Goal: Transaction & Acquisition: Purchase product/service

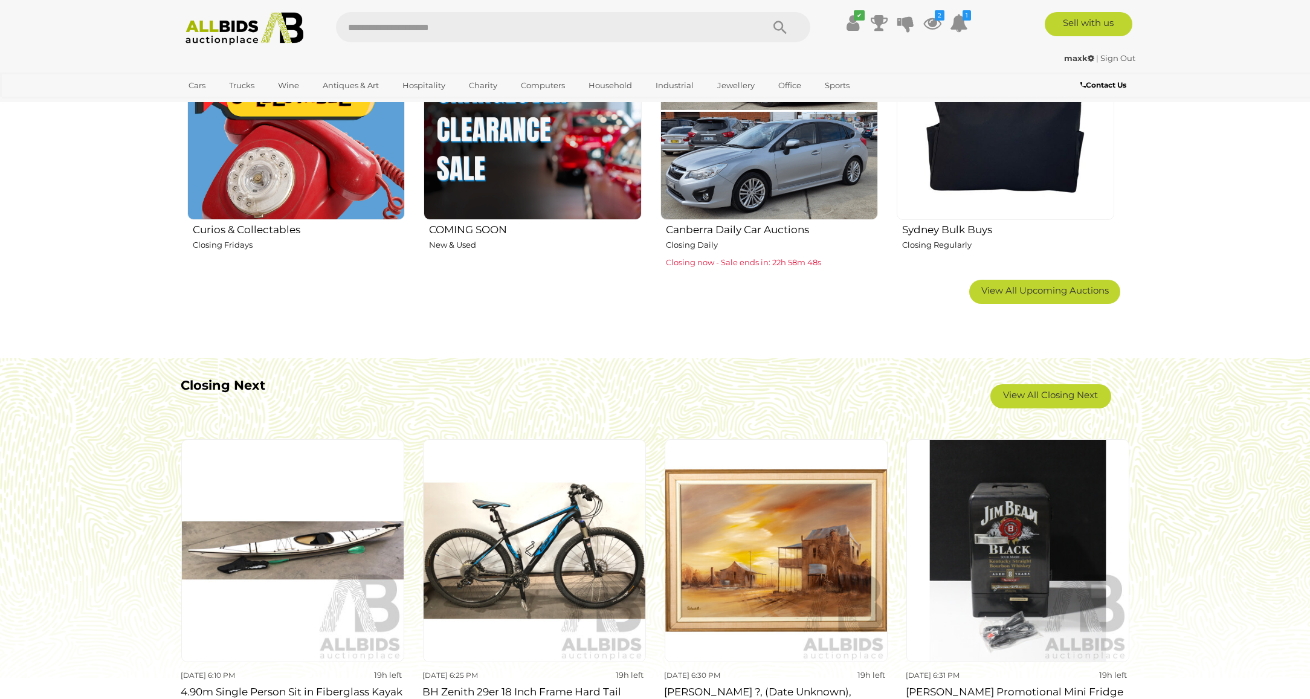
scroll to position [907, 0]
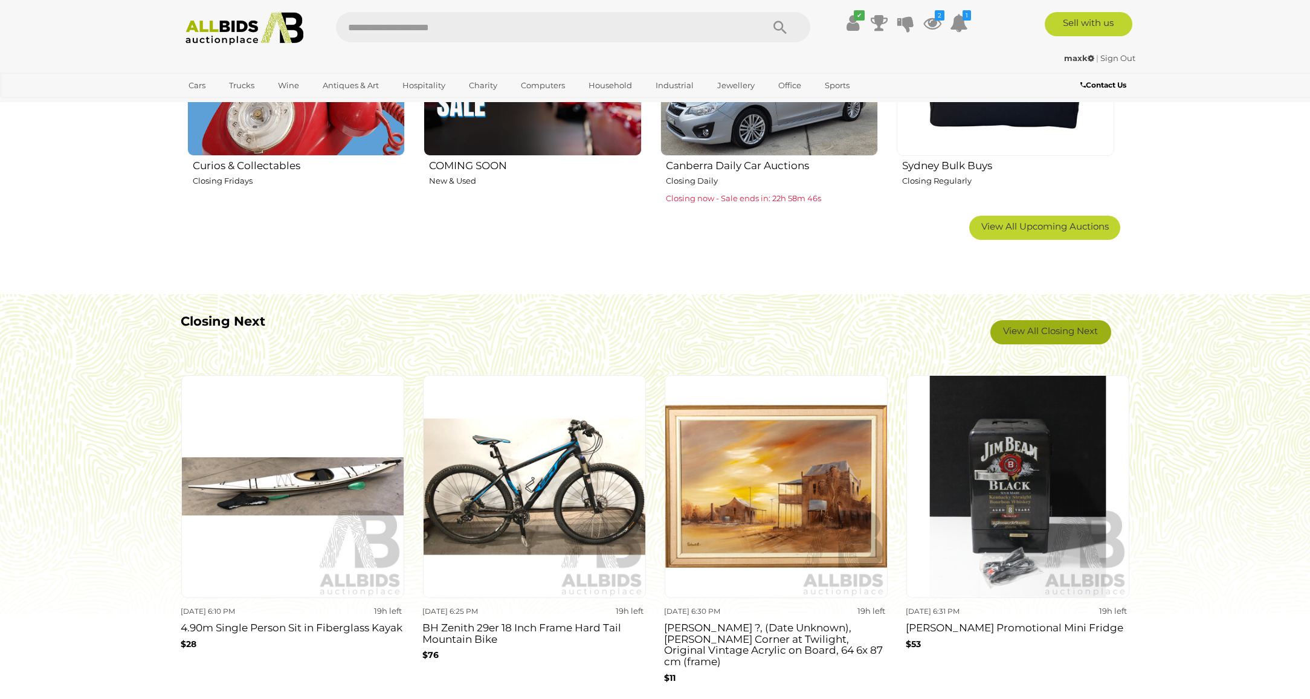
click at [1063, 328] on link "View All Closing Next" at bounding box center [1051, 332] width 121 height 24
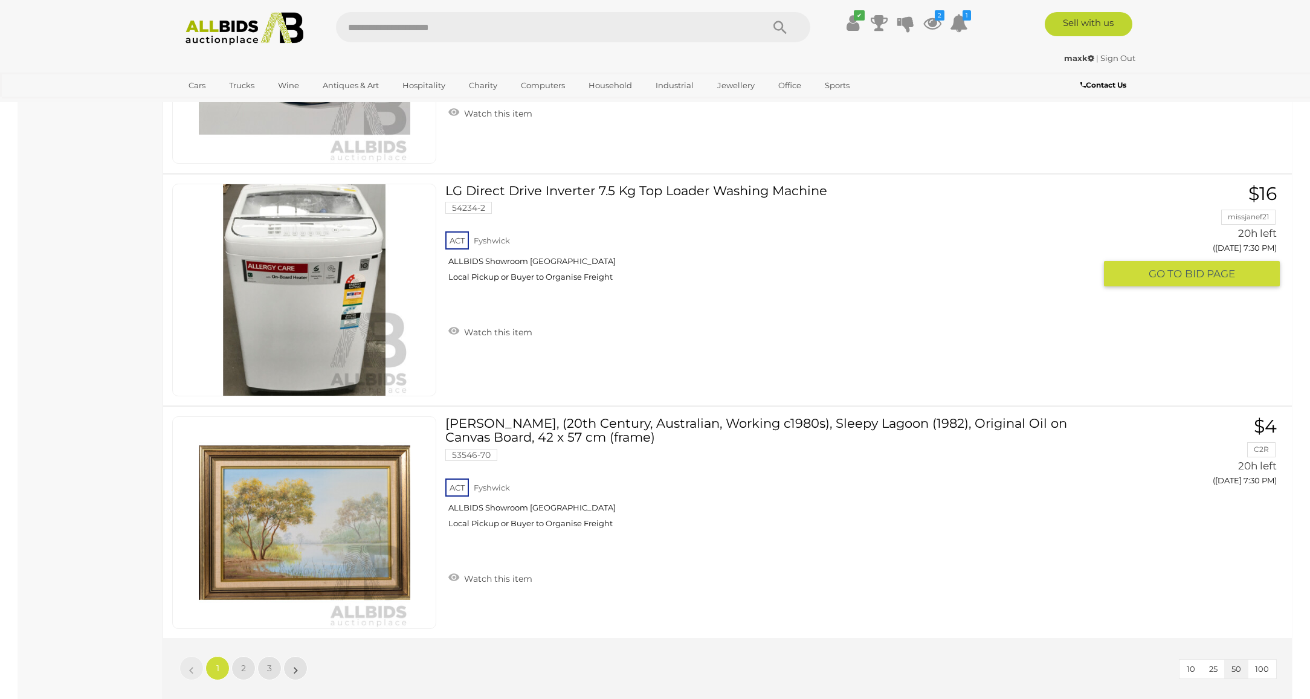
scroll to position [11242, 0]
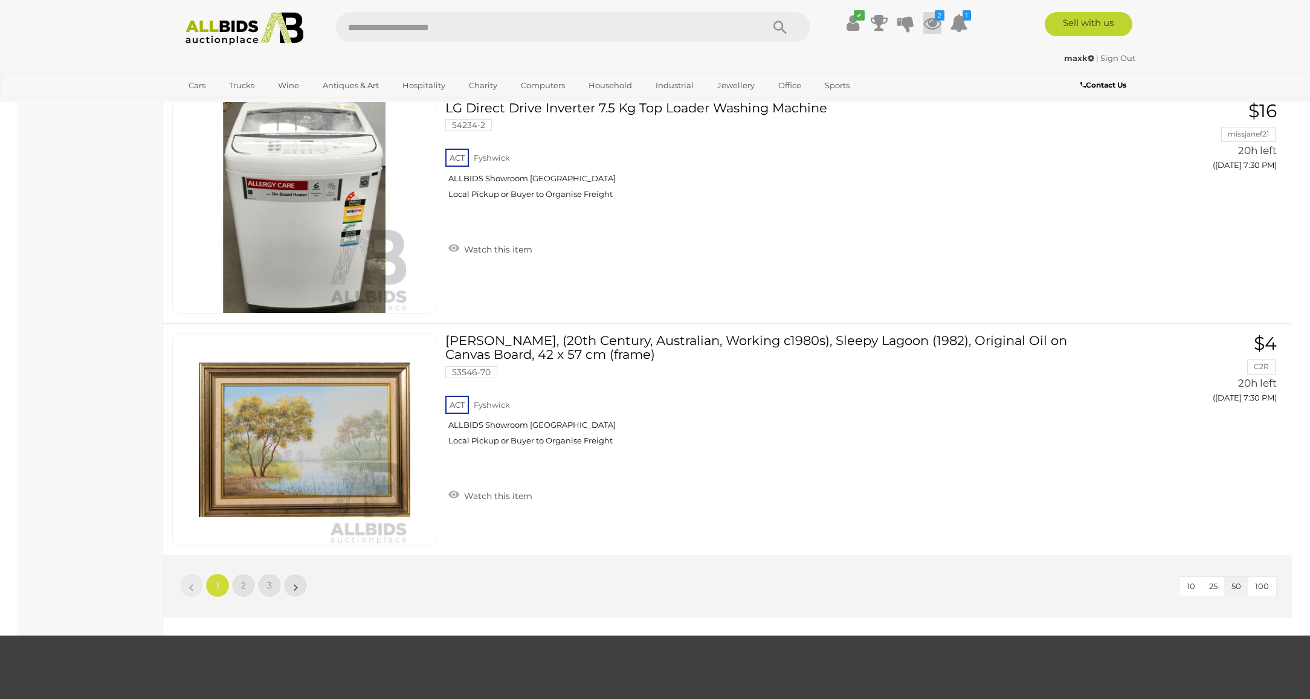
click at [936, 22] on icon at bounding box center [933, 23] width 18 height 22
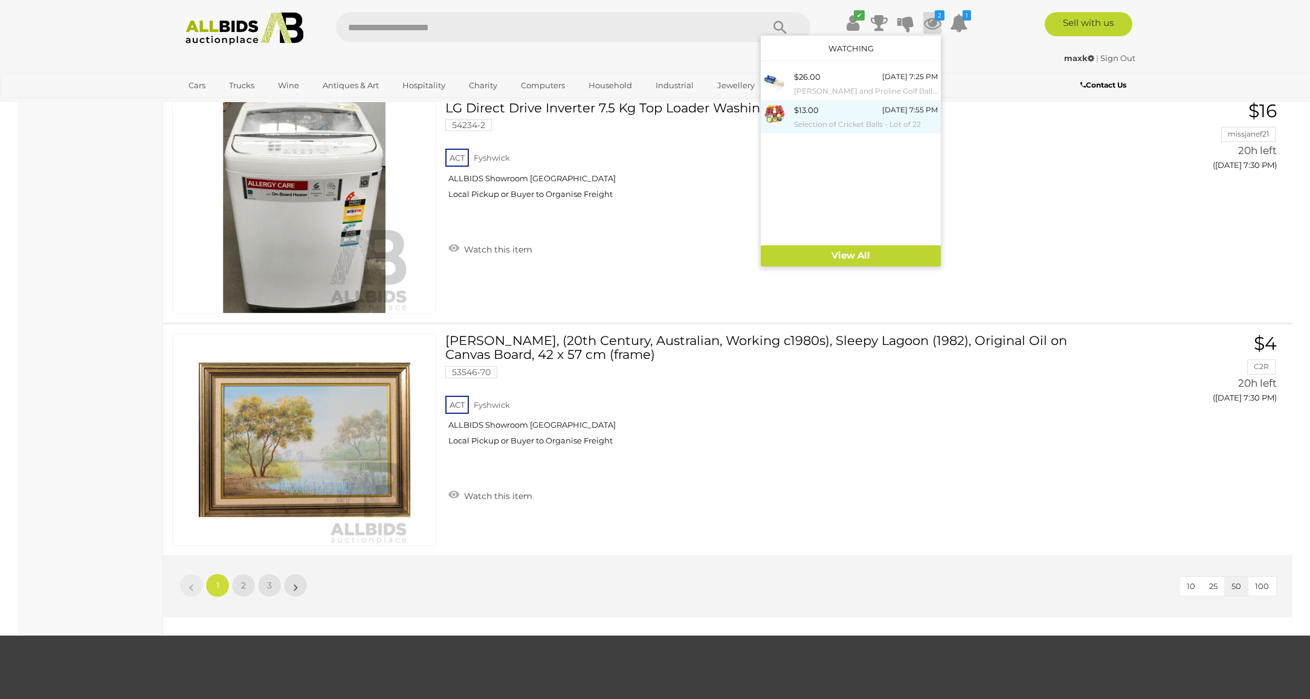
click at [883, 115] on div "[DATE] 7:55 PM" at bounding box center [910, 109] width 56 height 13
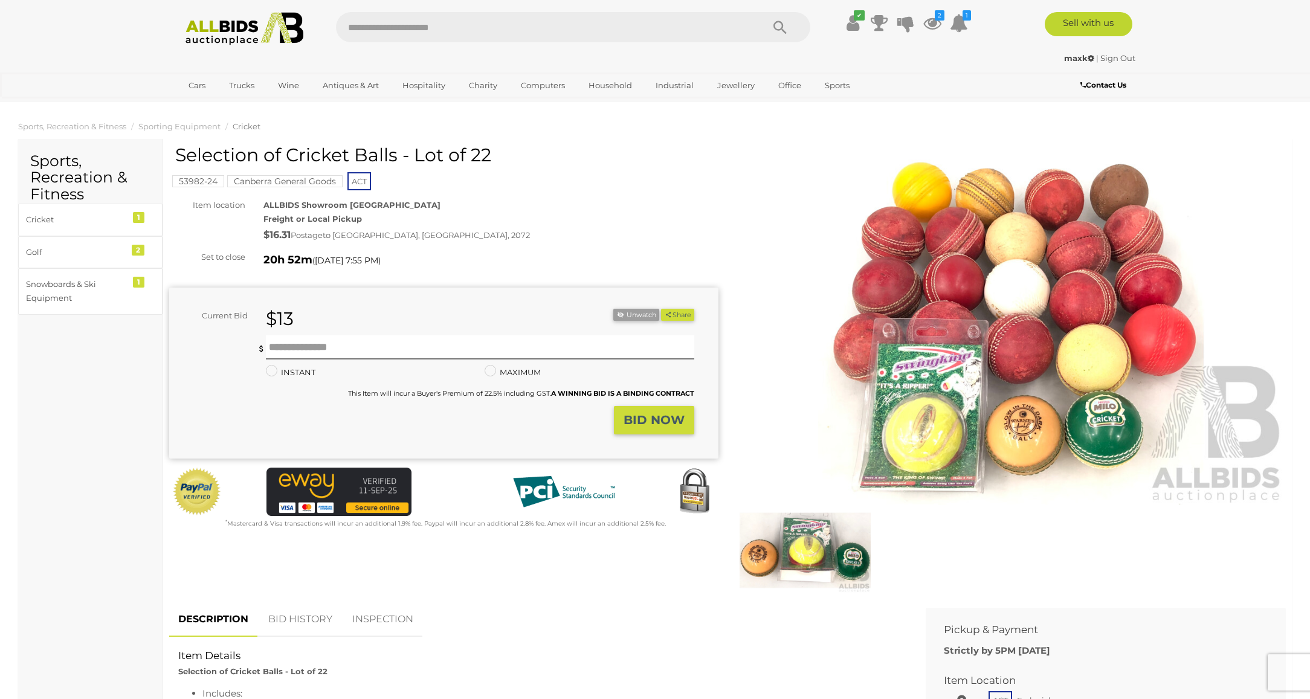
click at [955, 274] on img at bounding box center [1011, 328] width 549 height 354
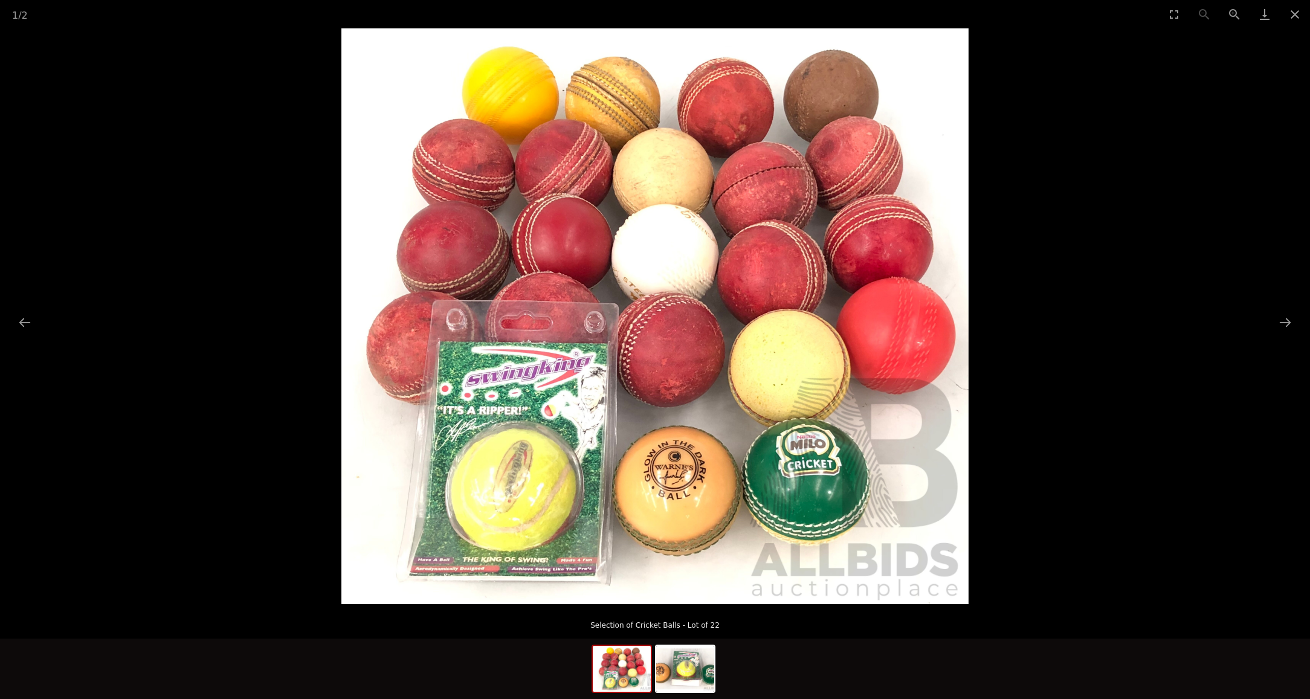
click at [1041, 216] on picture at bounding box center [655, 316] width 1310 height 576
